Goal: Task Accomplishment & Management: Manage account settings

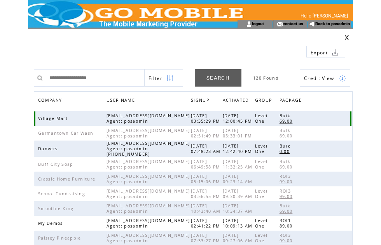
scroll to position [32, 0]
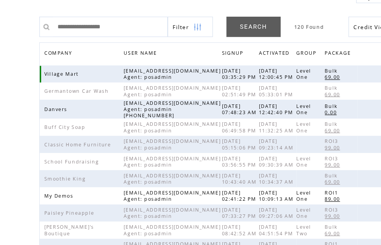
click at [57, 71] on span "COMPANY" at bounding box center [51, 69] width 26 height 11
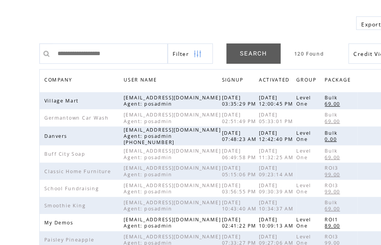
click at [57, 96] on span "COMPANY" at bounding box center [51, 101] width 26 height 11
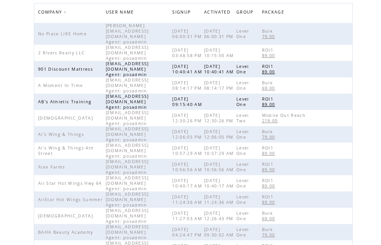
scroll to position [89, 0]
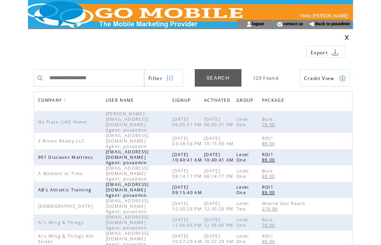
click at [348, 35] on link at bounding box center [346, 37] width 5 height 5
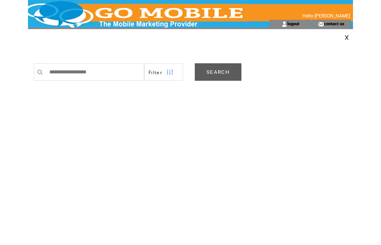
click at [218, 73] on link "SEARCH" at bounding box center [218, 71] width 47 height 17
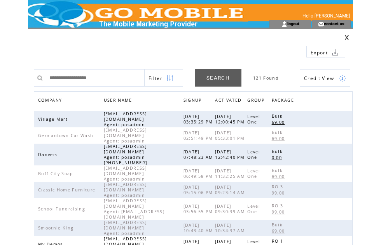
click at [61, 101] on span "COMPANY" at bounding box center [51, 101] width 26 height 11
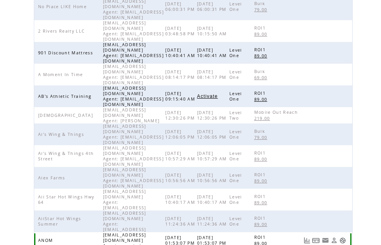
scroll to position [118, 0]
click at [344, 237] on link at bounding box center [342, 240] width 7 height 7
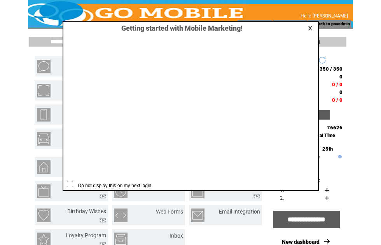
scroll to position [0, 0]
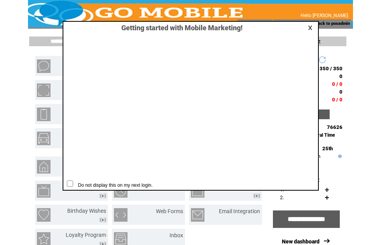
click at [312, 27] on link at bounding box center [311, 27] width 7 height 5
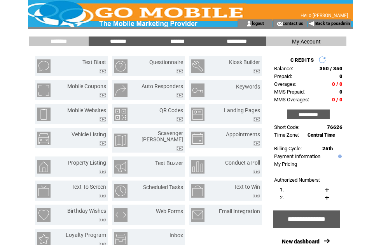
click at [312, 119] on input "**********" at bounding box center [308, 115] width 43 height 10
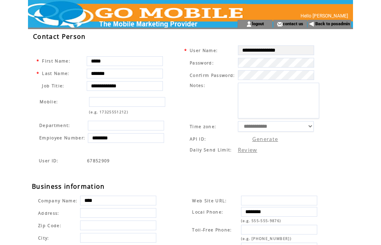
scroll to position [0, 108]
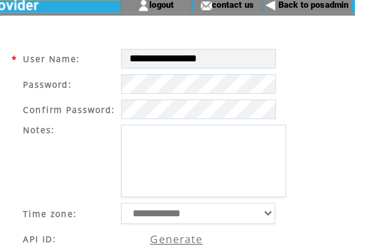
click at [184, 131] on html "**********" at bounding box center [190, 122] width 381 height 245
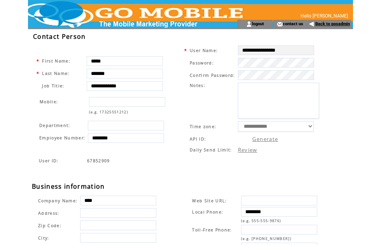
click at [334, 24] on link "Back to posadmin" at bounding box center [332, 23] width 35 height 5
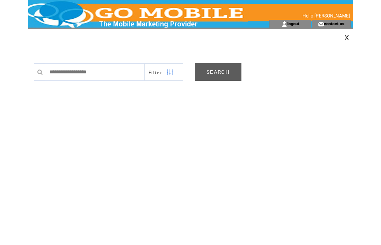
click at [210, 70] on link "SEARCH" at bounding box center [218, 71] width 47 height 17
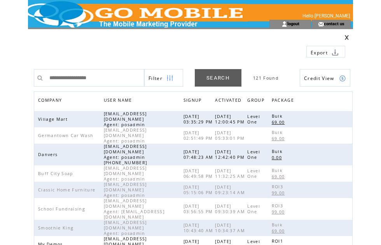
click at [59, 98] on span "COMPANY" at bounding box center [51, 101] width 26 height 11
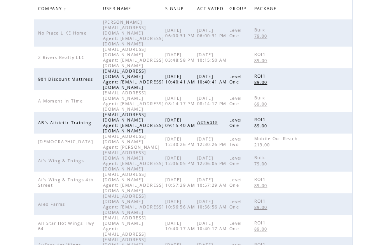
scroll to position [92, 0]
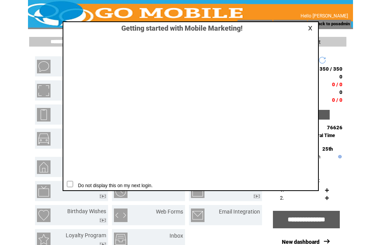
scroll to position [0, 0]
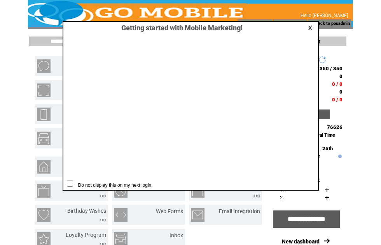
click at [306, 28] on div at bounding box center [303, 27] width 25 height 7
click at [310, 27] on link at bounding box center [311, 27] width 7 height 5
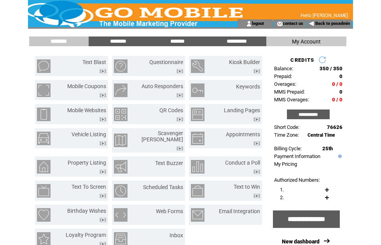
click at [114, 40] on input "********" at bounding box center [118, 41] width 58 height 7
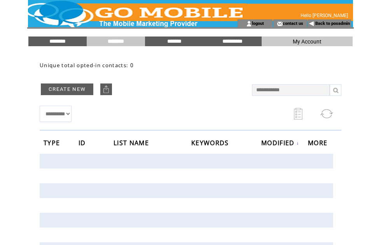
click at [75, 88] on link "CREATE NEW" at bounding box center [67, 90] width 52 height 12
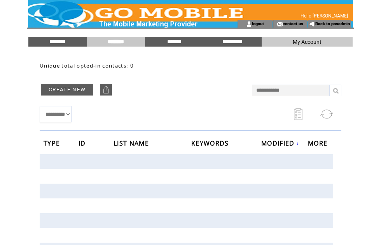
scroll to position [0, 0]
click at [61, 42] on input "********" at bounding box center [57, 41] width 58 height 7
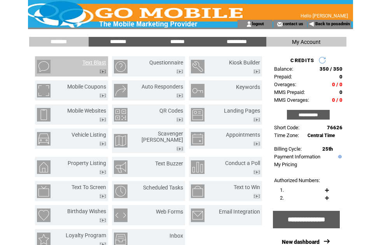
click at [93, 64] on link "Text Blast" at bounding box center [94, 62] width 24 height 6
click at [89, 64] on link "Text Blast" at bounding box center [94, 62] width 24 height 6
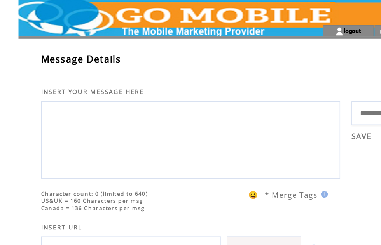
click at [69, 92] on textarea at bounding box center [146, 98] width 197 height 47
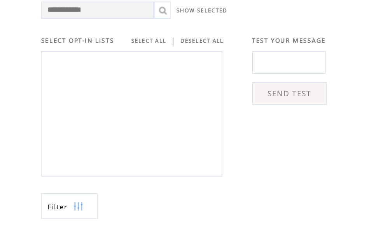
scroll to position [208, 0]
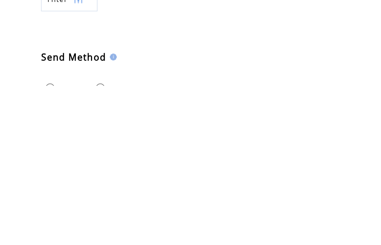
type textarea "**"
click at [66, 177] on img at bounding box center [69, 185] width 7 height 17
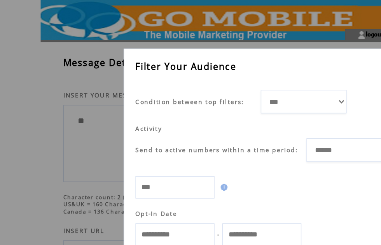
scroll to position [13, 0]
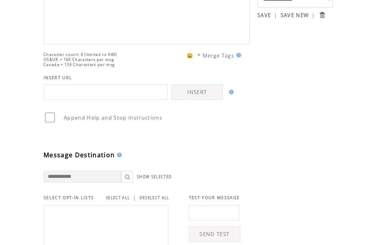
scroll to position [81, 0]
click at [96, 22] on textarea at bounding box center [146, 16] width 197 height 47
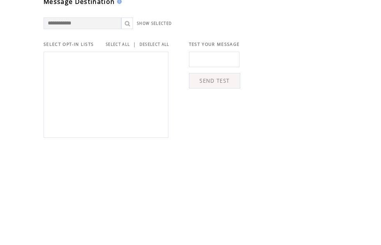
scroll to position [132, 0]
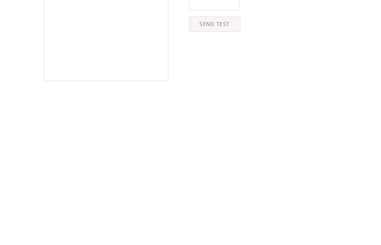
type textarea "**"
click at [127, 145] on link "SELECT ALL" at bounding box center [118, 147] width 24 height 5
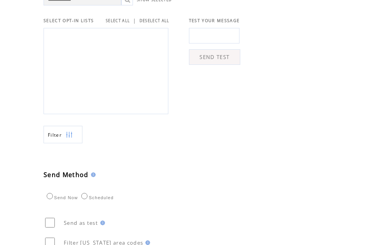
scroll to position [259, 0]
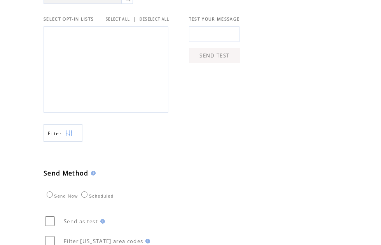
click at [338, 212] on div "**********" at bounding box center [198, 34] width 340 height 528
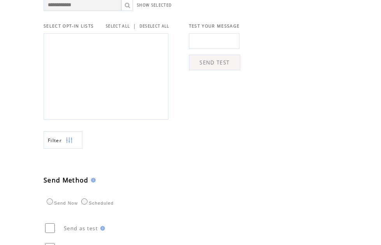
click at [68, 149] on img at bounding box center [69, 140] width 7 height 17
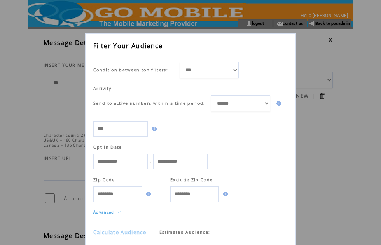
scroll to position [13, 0]
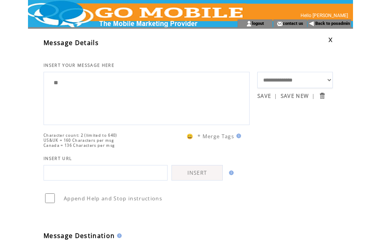
click at [331, 38] on link at bounding box center [330, 39] width 5 height 5
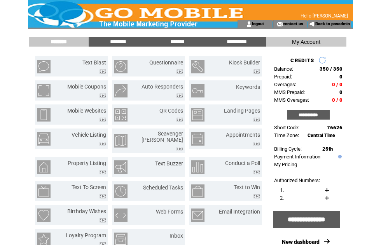
click at [310, 120] on input "**********" at bounding box center [308, 115] width 43 height 10
click at [313, 120] on input "**********" at bounding box center [308, 115] width 43 height 10
click at [330, 25] on link "Back to posadmin" at bounding box center [332, 23] width 35 height 5
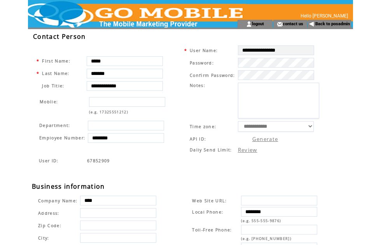
scroll to position [17, 96]
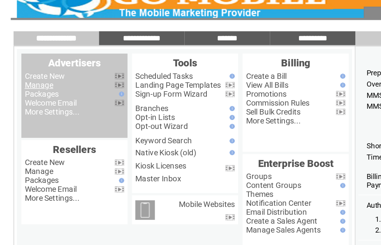
click at [36, 71] on link "Manage" at bounding box center [43, 74] width 20 height 6
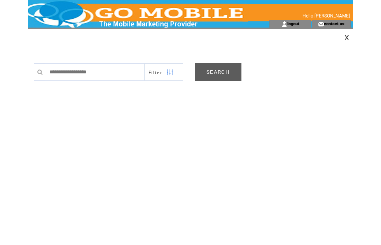
click at [207, 73] on link "SEARCH" at bounding box center [218, 71] width 47 height 17
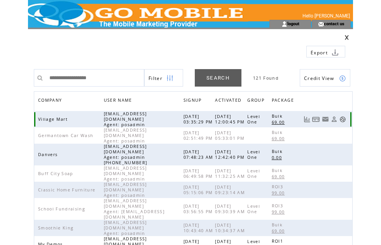
click at [343, 117] on link at bounding box center [342, 119] width 7 height 7
click at [50, 99] on span "COMPANY" at bounding box center [51, 101] width 26 height 11
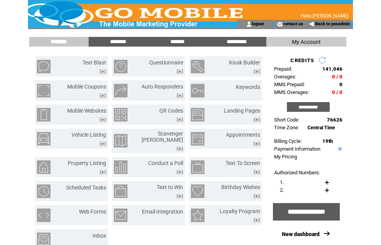
click at [117, 45] on input "********" at bounding box center [118, 41] width 58 height 7
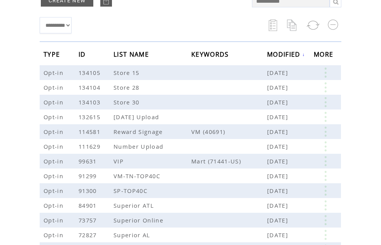
scroll to position [89, 0]
click at [327, 72] on link at bounding box center [324, 72] width 23 height 10
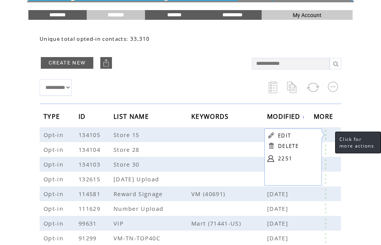
scroll to position [0, 0]
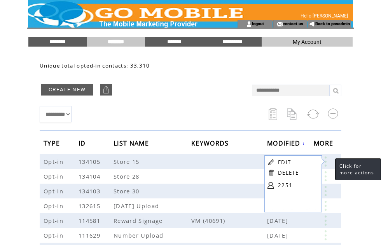
click at [61, 42] on input "********" at bounding box center [57, 41] width 58 height 7
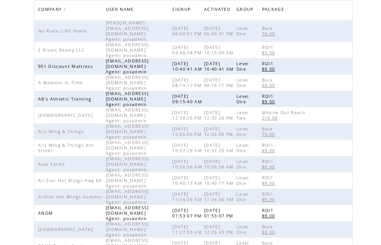
scroll to position [91, 0]
click at [292, 205] on td "ROI1 89.00" at bounding box center [284, 213] width 45 height 16
click at [340, 205] on td at bounding box center [328, 213] width 43 height 16
click at [342, 205] on td at bounding box center [328, 213] width 43 height 16
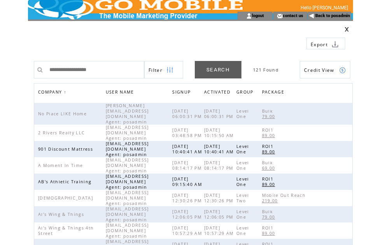
scroll to position [0, 0]
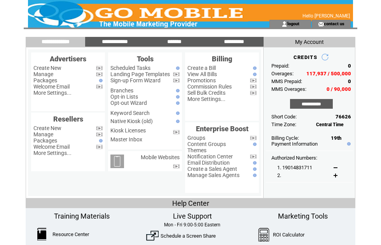
scroll to position [33, 16]
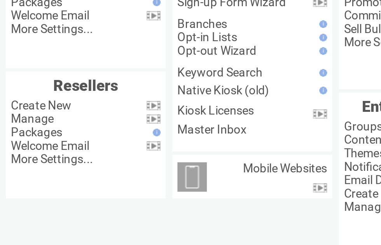
click at [33, 38] on link "Manage" at bounding box center [43, 41] width 20 height 6
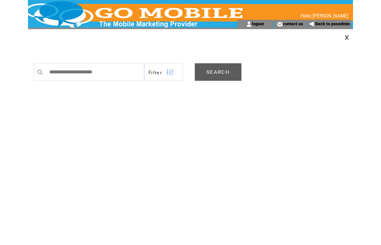
click at [213, 76] on link "SEARCH" at bounding box center [218, 71] width 47 height 17
click at [215, 77] on link "SEARCH" at bounding box center [218, 71] width 47 height 17
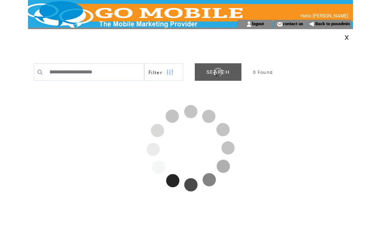
click at [173, 72] on img at bounding box center [169, 72] width 7 height 17
